Goal: Entertainment & Leisure: Consume media (video, audio)

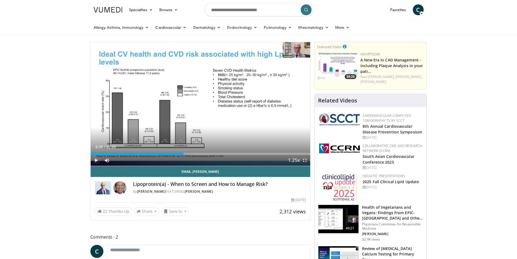
click at [94, 158] on span "Video Player" at bounding box center [96, 160] width 11 height 11
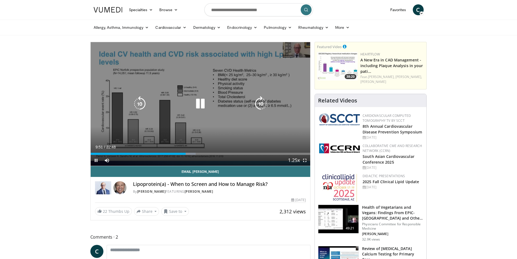
click at [259, 104] on icon "Video Player" at bounding box center [260, 103] width 15 height 15
click at [263, 104] on icon "Video Player" at bounding box center [260, 103] width 15 height 15
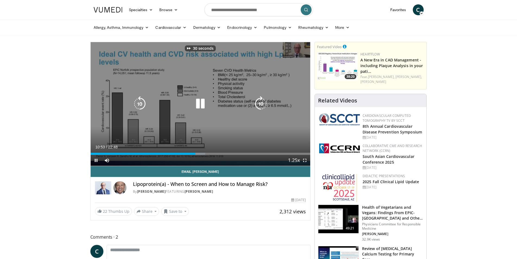
click at [263, 104] on icon "Video Player" at bounding box center [260, 103] width 15 height 15
click at [262, 103] on icon "Video Player" at bounding box center [260, 103] width 15 height 15
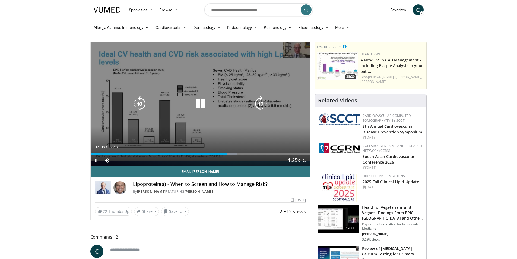
click at [140, 104] on icon "Video Player" at bounding box center [139, 103] width 15 height 15
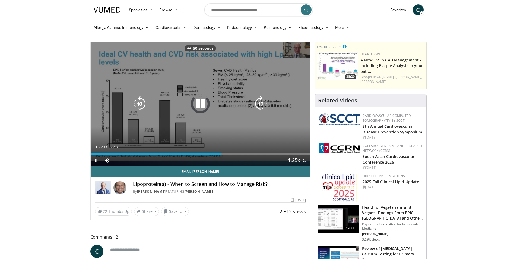
click at [140, 104] on icon "Video Player" at bounding box center [139, 103] width 15 height 15
click at [198, 105] on icon "Video Player" at bounding box center [200, 103] width 15 height 15
